Goal: Check status: Check status

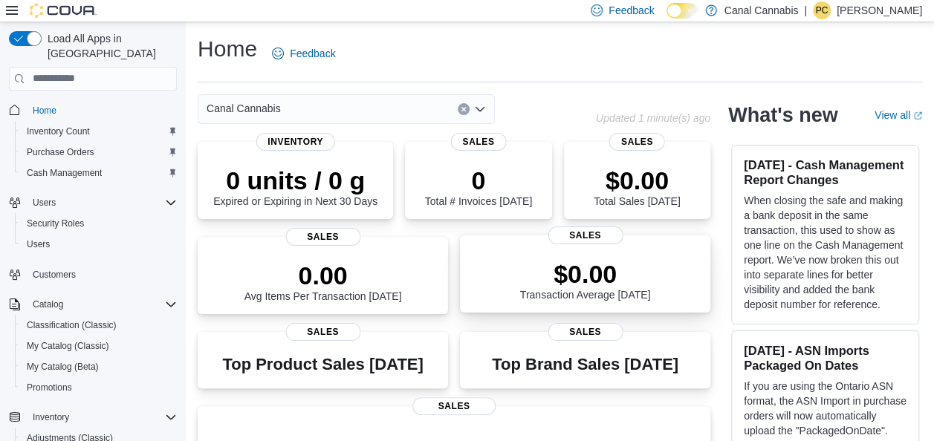
click at [561, 285] on p "$0.00" at bounding box center [585, 274] width 131 height 30
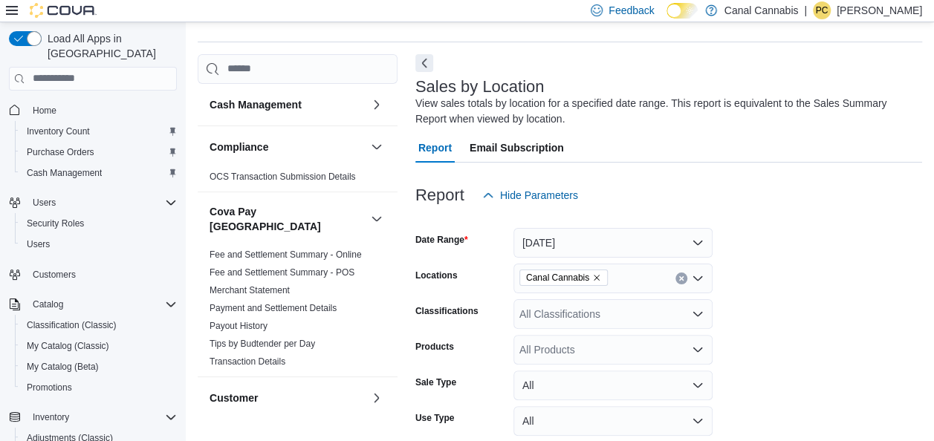
scroll to position [50, 0]
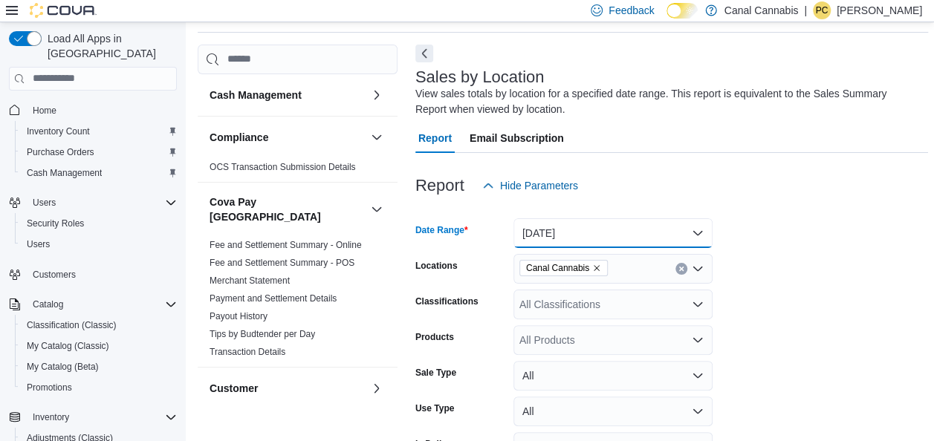
click at [699, 229] on button "Today" at bounding box center [612, 233] width 199 height 30
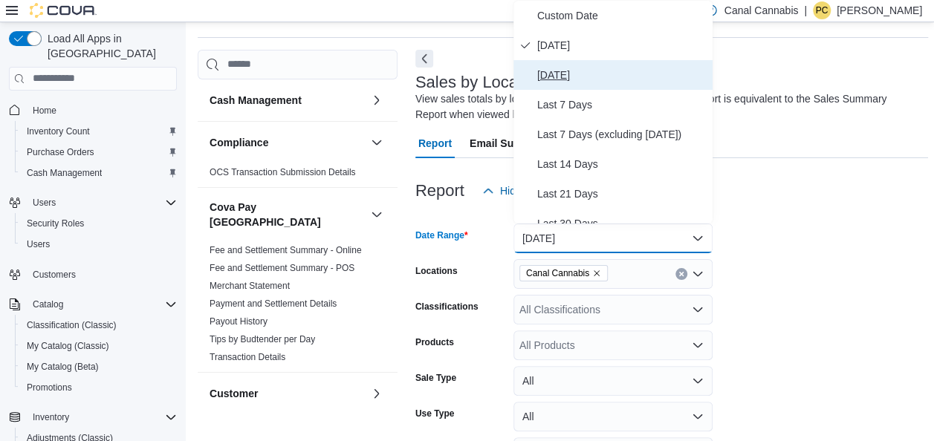
click at [587, 76] on span "Yesterday" at bounding box center [621, 75] width 169 height 18
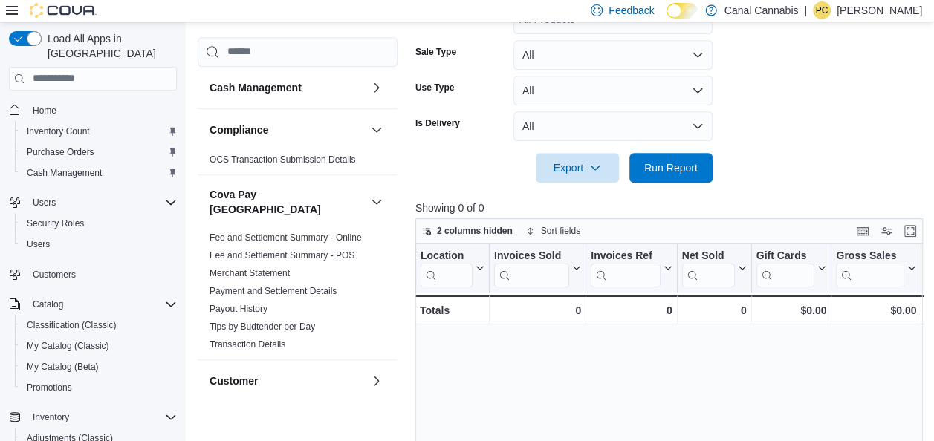
scroll to position [401, 0]
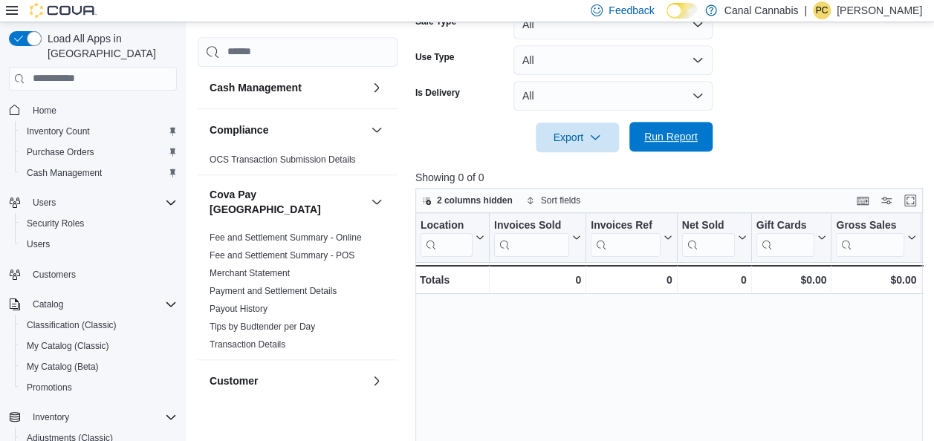
click at [668, 132] on span "Run Report" at bounding box center [670, 136] width 53 height 15
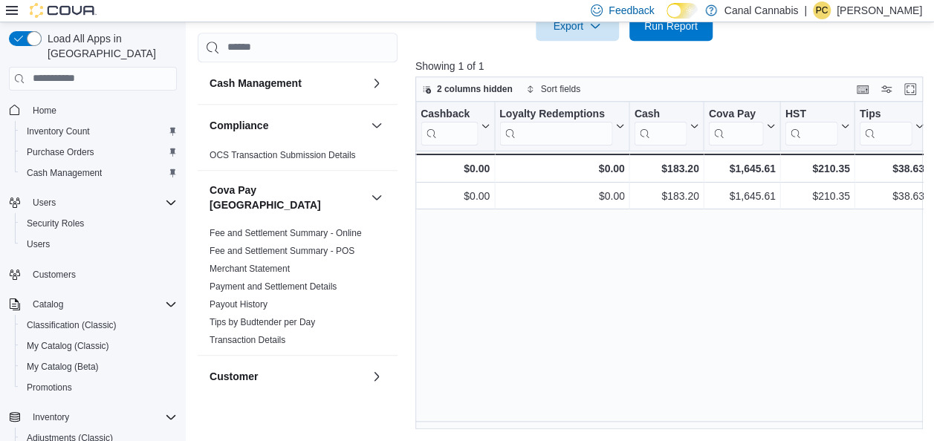
scroll to position [0, 1673]
